Goal: Task Accomplishment & Management: Manage account settings

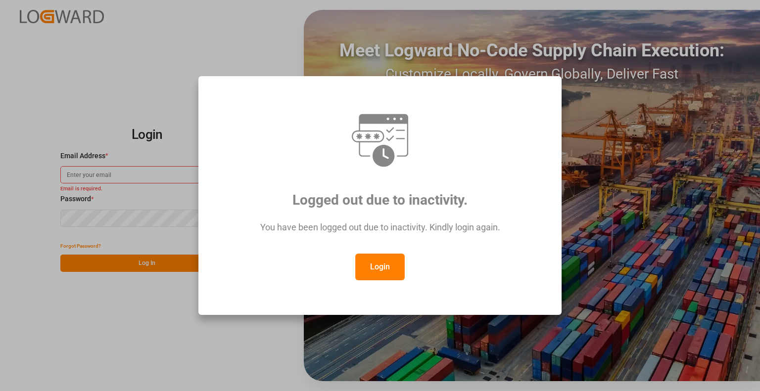
click at [381, 267] on button "Login" at bounding box center [379, 267] width 49 height 27
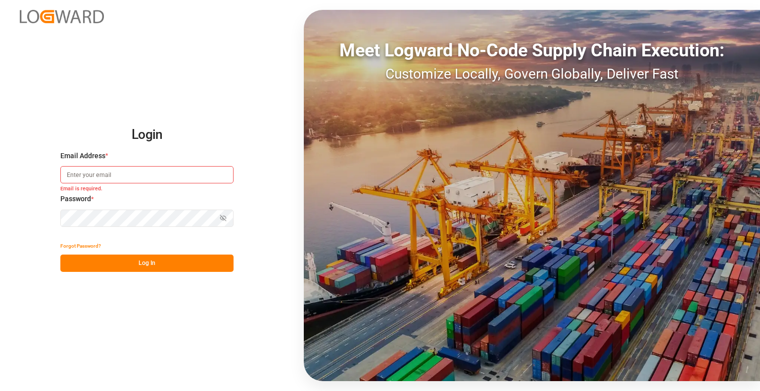
click at [109, 174] on input at bounding box center [146, 174] width 173 height 17
type input "katarzyna.wakulak@compo-expert.com"
click at [165, 167] on input at bounding box center [146, 174] width 173 height 17
